Goal: Task Accomplishment & Management: Use online tool/utility

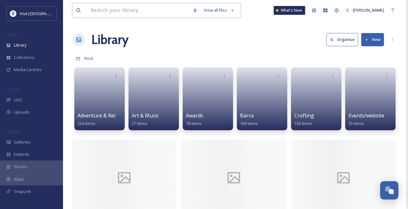
click at [105, 8] on input at bounding box center [138, 10] width 102 height 14
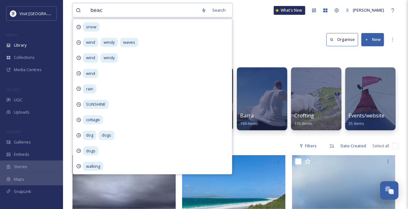
type input "beach"
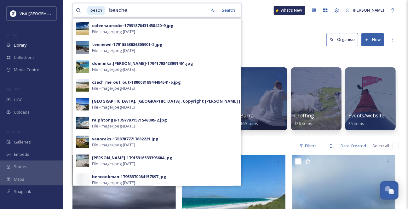
type input "beaches"
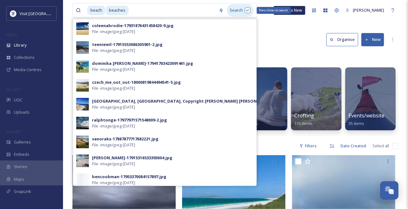
click at [241, 14] on div "Search Press Enter to search" at bounding box center [240, 10] width 27 height 12
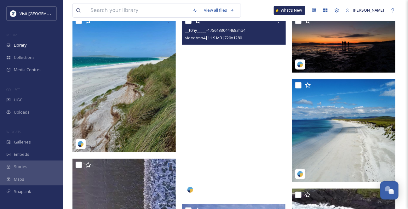
scroll to position [57, 0]
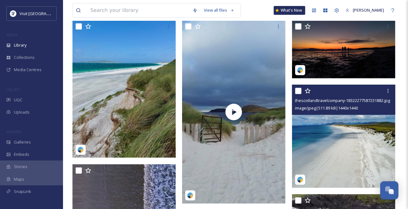
click at [341, 127] on img at bounding box center [343, 136] width 103 height 103
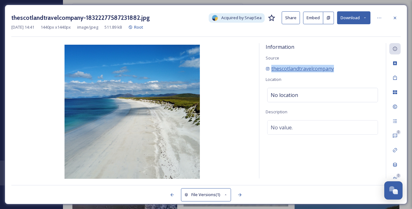
drag, startPoint x: 355, startPoint y: 75, endPoint x: 271, endPoint y: 78, distance: 84.5
click at [271, 72] on div "thescotlandtravelcompany" at bounding box center [323, 69] width 114 height 8
copy span "thescotlandtravelcompany"
click at [353, 18] on button "Download" at bounding box center [353, 17] width 33 height 13
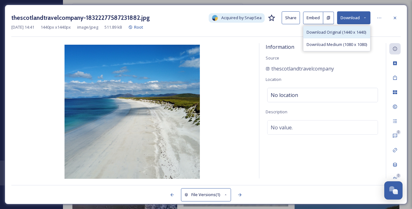
click at [345, 34] on span "Download Original (1440 x 1440)" at bounding box center [337, 32] width 60 height 6
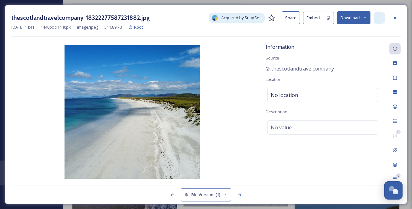
click at [382, 18] on icon at bounding box center [379, 17] width 5 height 5
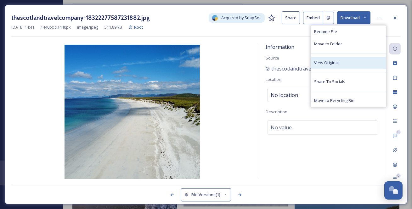
click at [356, 68] on div "View Original" at bounding box center [348, 63] width 75 height 12
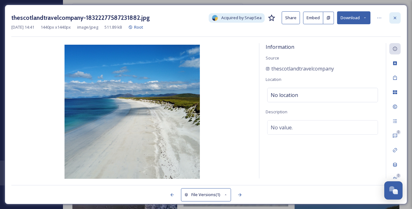
click at [396, 15] on icon at bounding box center [395, 17] width 5 height 5
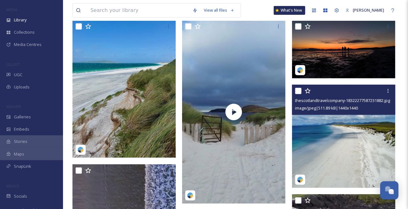
scroll to position [60, 0]
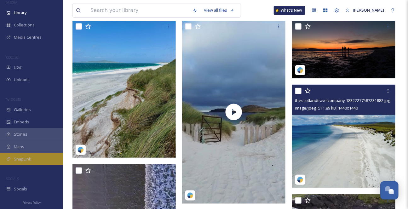
click at [37, 156] on div "SnapLink" at bounding box center [31, 159] width 63 height 12
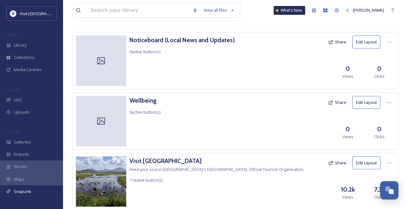
scroll to position [53, 0]
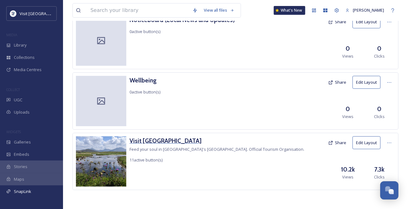
click at [165, 144] on h3 "Visit [GEOGRAPHIC_DATA]" at bounding box center [216, 140] width 175 height 9
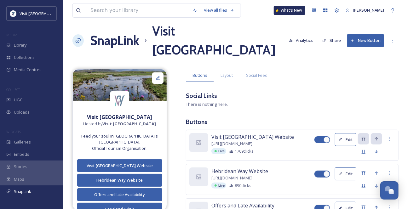
scroll to position [2, 0]
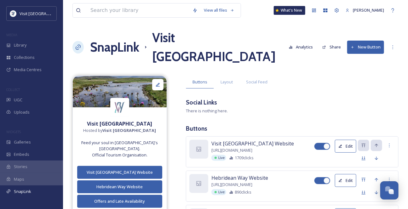
click at [360, 54] on button "New Button" at bounding box center [365, 47] width 37 height 13
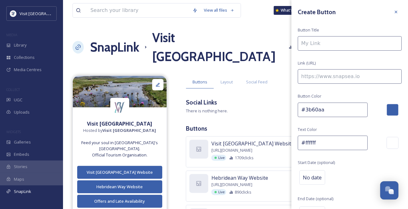
click at [330, 46] on input at bounding box center [350, 43] width 104 height 14
type input "[PERSON_NAME] Hebrides"
click at [314, 84] on input at bounding box center [350, 76] width 104 height 14
paste input "[URL][DOMAIN_NAME]"
type input "[URL][DOMAIN_NAME]"
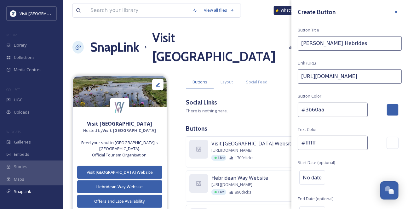
scroll to position [0, 64]
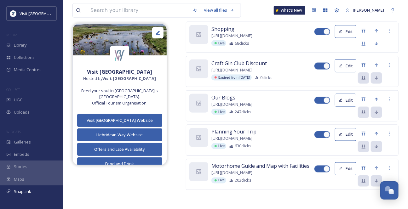
scroll to position [374, 0]
click at [389, 68] on icon at bounding box center [389, 65] width 5 height 5
click at [385, 101] on span "Delete Button" at bounding box center [378, 98] width 26 height 6
click at [387, 63] on icon at bounding box center [389, 65] width 5 height 5
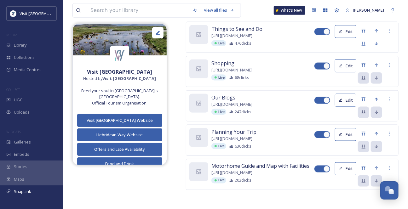
click at [252, 67] on span "[URL][DOMAIN_NAME]" at bounding box center [231, 70] width 41 height 6
click at [388, 63] on icon at bounding box center [389, 65] width 5 height 5
click at [379, 76] on span "Open Link" at bounding box center [374, 79] width 19 height 6
click at [252, 69] on span "[URL][DOMAIN_NAME]" at bounding box center [231, 70] width 41 height 6
click at [343, 60] on button "Edit" at bounding box center [345, 66] width 21 height 13
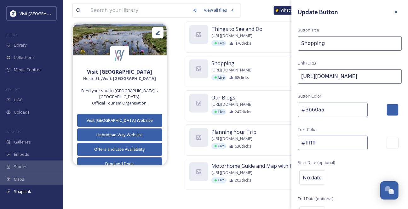
drag, startPoint x: 331, startPoint y: 46, endPoint x: 354, endPoint y: 38, distance: 25.1
click at [331, 46] on input "Shopping" at bounding box center [350, 43] width 104 height 14
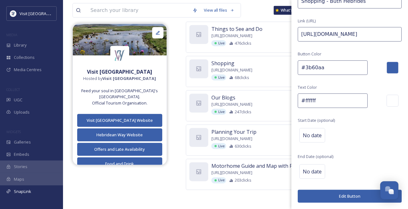
type input "Shopping - Buth Hebrides"
click at [341, 195] on button "Edit Button" at bounding box center [350, 196] width 104 height 13
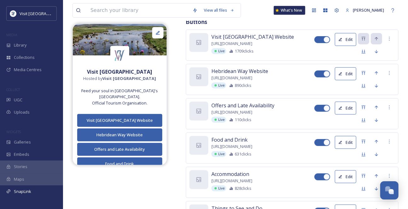
scroll to position [80, 0]
